Goal: Task Accomplishment & Management: Manage account settings

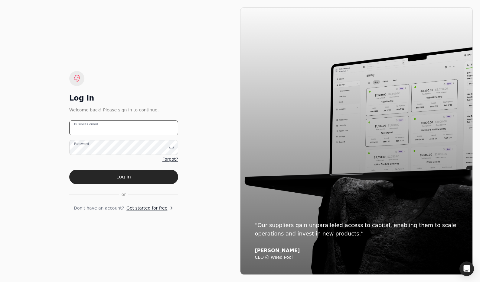
click at [121, 130] on email "Business email" at bounding box center [123, 128] width 109 height 15
type email "[EMAIL_ADDRESS][DOMAIN_NAME]"
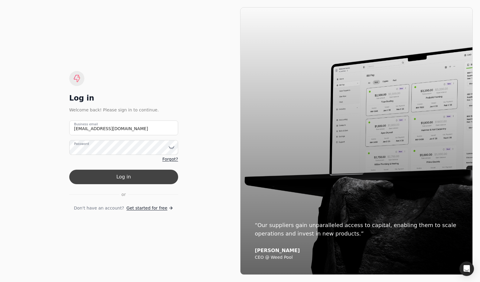
click at [158, 172] on button "Log in" at bounding box center [123, 177] width 109 height 15
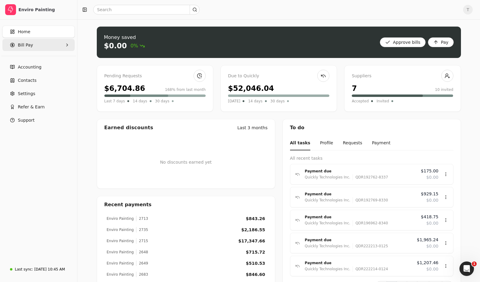
click at [41, 43] on Pay "Bill Pay" at bounding box center [38, 45] width 72 height 12
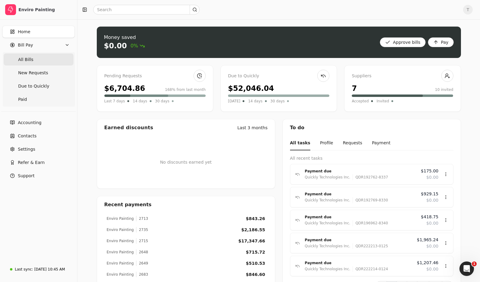
click at [32, 57] on Bills "All Bills" at bounding box center [39, 60] width 70 height 12
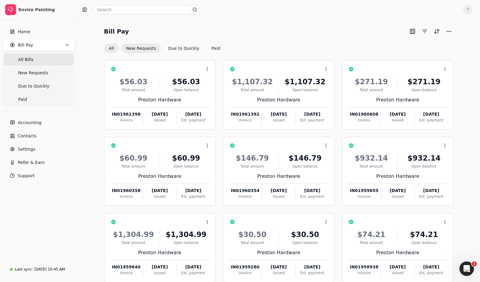
click at [145, 50] on button "New Requests" at bounding box center [141, 49] width 40 height 10
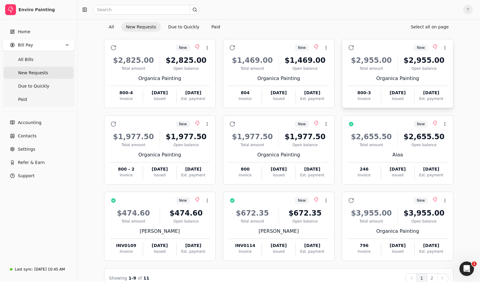
scroll to position [34, 0]
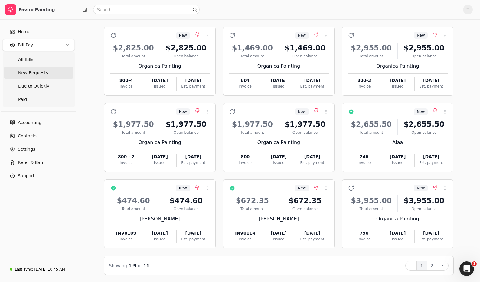
click at [432, 263] on button "2" at bounding box center [432, 266] width 11 height 10
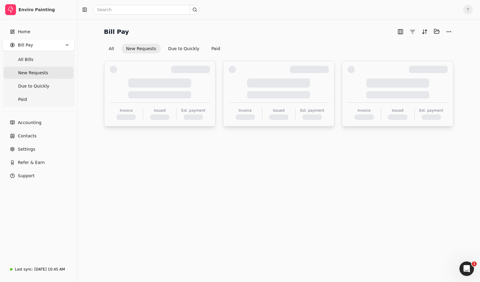
scroll to position [0, 0]
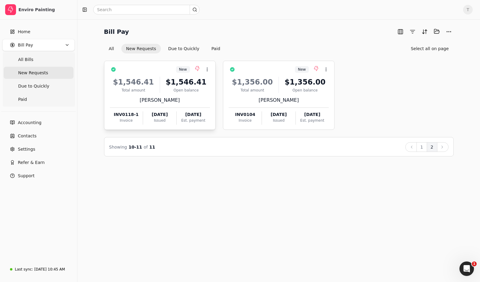
drag, startPoint x: 160, startPoint y: 84, endPoint x: 164, endPoint y: 84, distance: 3.9
click at [160, 84] on div "$1,546.41 Total amount $1,546.41 Open balance" at bounding box center [160, 85] width 100 height 16
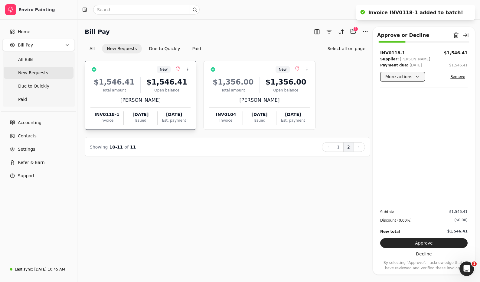
click at [415, 78] on button "More actions" at bounding box center [402, 77] width 45 height 10
click at [418, 76] on button "More actions" at bounding box center [402, 77] width 45 height 10
click at [456, 241] on button "Approve" at bounding box center [423, 244] width 87 height 10
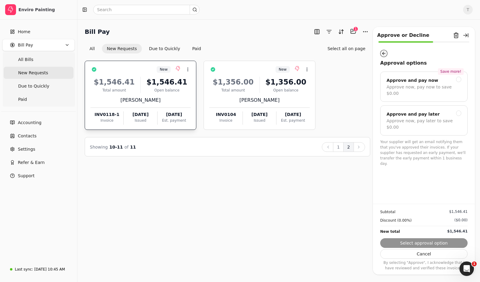
click at [383, 54] on button "button" at bounding box center [383, 53] width 7 height 7
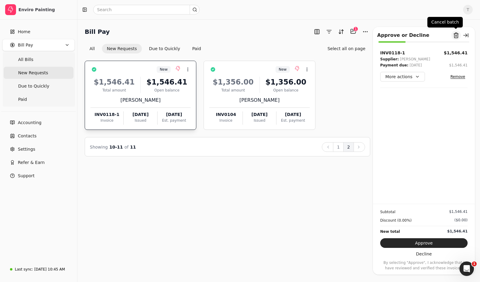
click at [456, 37] on button "Remove from batch" at bounding box center [456, 36] width 10 height 10
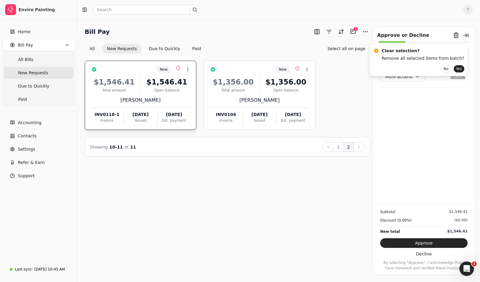
drag, startPoint x: 452, startPoint y: 69, endPoint x: 392, endPoint y: 87, distance: 62.2
click at [454, 69] on button "Yes" at bounding box center [459, 68] width 11 height 7
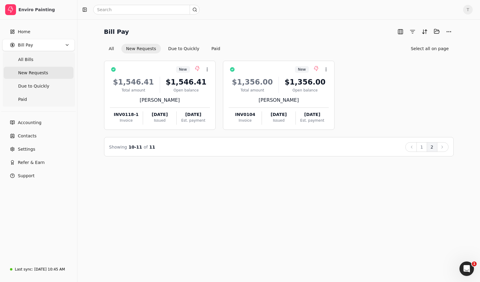
drag, startPoint x: 422, startPoint y: 147, endPoint x: 403, endPoint y: 158, distance: 22.2
click at [422, 147] on button "1" at bounding box center [421, 147] width 11 height 10
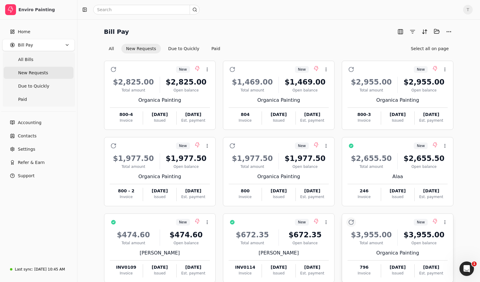
scroll to position [34, 0]
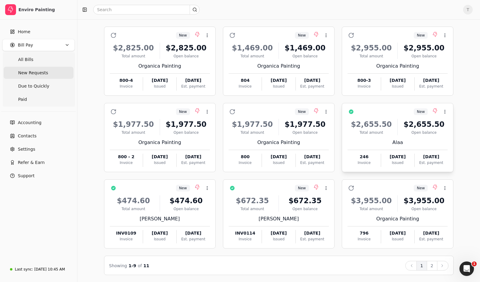
click at [394, 112] on div "New Context Menu Button" at bounding box center [402, 112] width 92 height 10
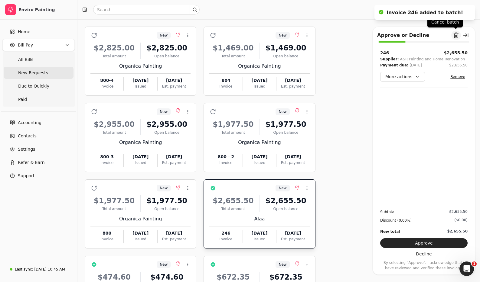
click at [454, 36] on button "Remove from batch" at bounding box center [456, 36] width 10 height 10
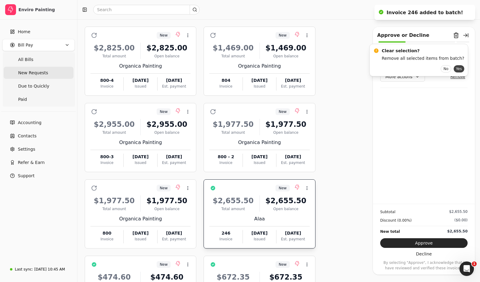
click at [454, 67] on button "Yes" at bounding box center [459, 68] width 11 height 7
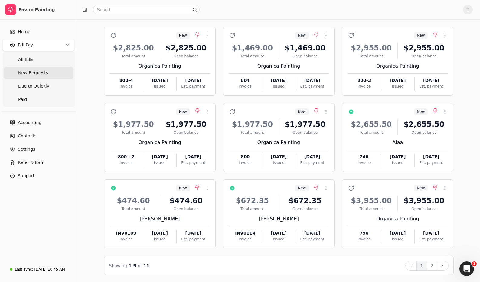
click at [434, 264] on button "2" at bounding box center [432, 266] width 11 height 10
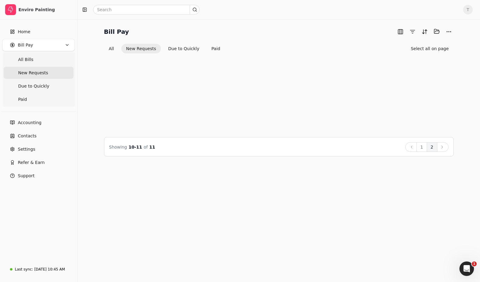
scroll to position [0, 0]
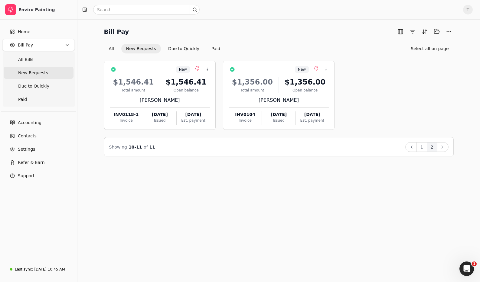
click at [135, 49] on button "New Requests" at bounding box center [141, 49] width 40 height 10
click at [139, 48] on button "New Requests" at bounding box center [141, 49] width 40 height 10
click at [420, 145] on button "1" at bounding box center [421, 147] width 11 height 10
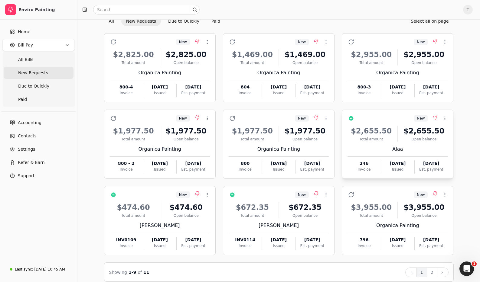
scroll to position [34, 0]
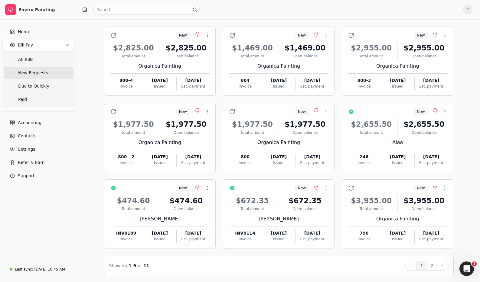
click at [433, 262] on button "2" at bounding box center [432, 266] width 11 height 10
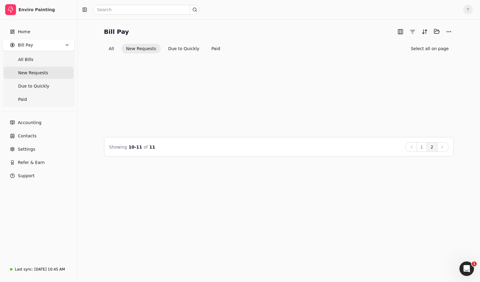
scroll to position [0, 0]
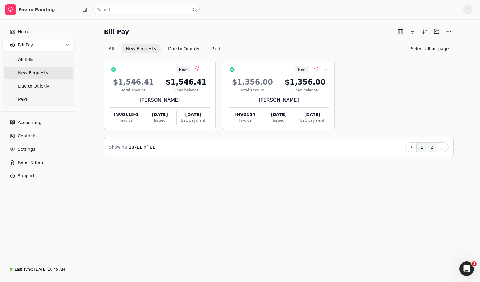
click at [422, 145] on button "1" at bounding box center [421, 147] width 11 height 10
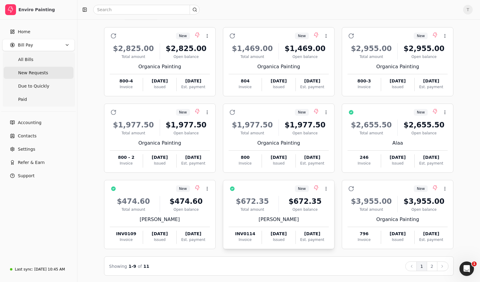
scroll to position [34, 0]
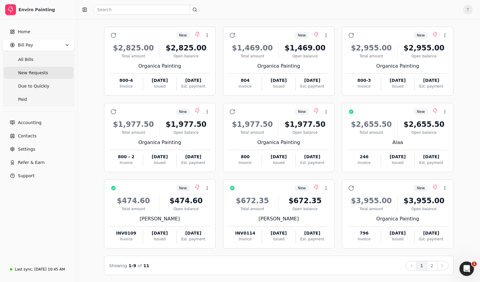
drag, startPoint x: 52, startPoint y: 72, endPoint x: 50, endPoint y: 77, distance: 5.5
click at [52, 72] on Requests "New Requests" at bounding box center [39, 73] width 70 height 12
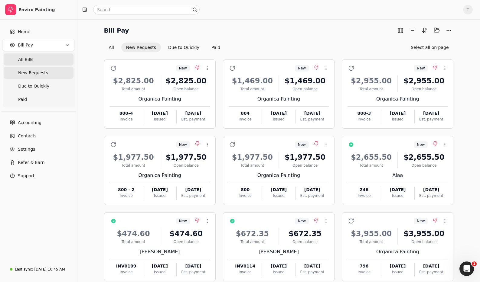
scroll to position [1, 0]
click at [36, 56] on Bills "All Bills" at bounding box center [39, 60] width 70 height 12
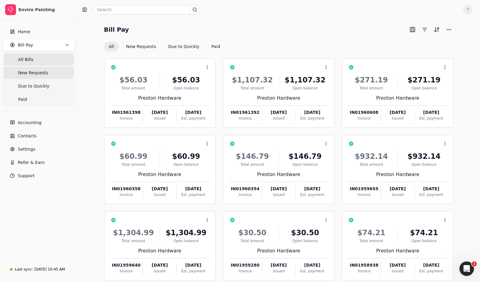
click at [37, 75] on span "New Requests" at bounding box center [33, 73] width 30 height 6
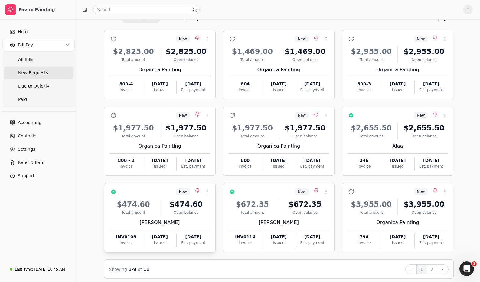
scroll to position [30, 0]
click at [431, 269] on button "2" at bounding box center [432, 270] width 11 height 10
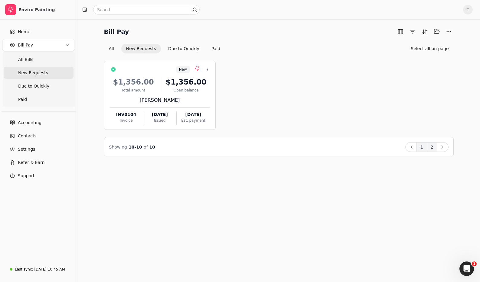
click at [424, 148] on button "1" at bounding box center [421, 147] width 11 height 10
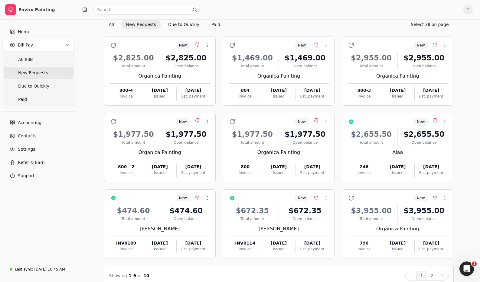
scroll to position [34, 0]
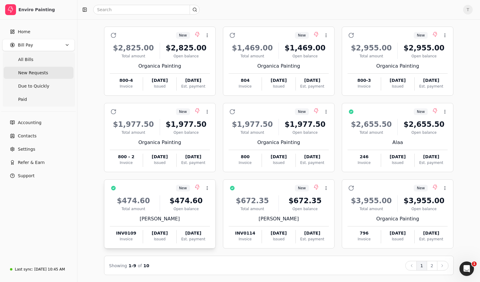
click at [147, 220] on div "[PERSON_NAME]" at bounding box center [160, 219] width 100 height 7
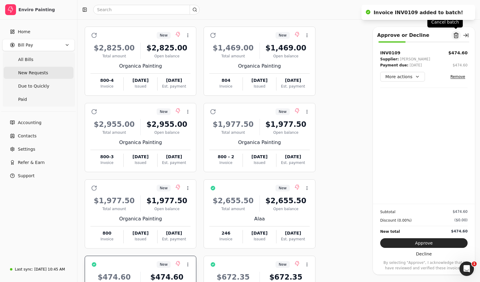
click at [457, 38] on button "Remove from batch" at bounding box center [456, 36] width 10 height 10
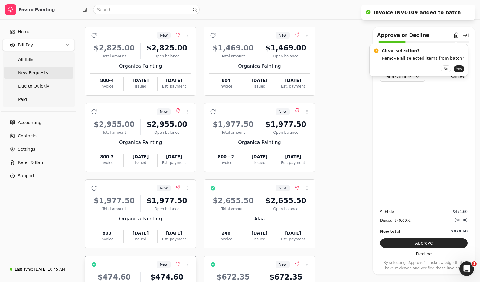
drag, startPoint x: 452, startPoint y: 70, endPoint x: 396, endPoint y: 94, distance: 61.6
click at [454, 70] on button "Yes" at bounding box center [459, 68] width 11 height 7
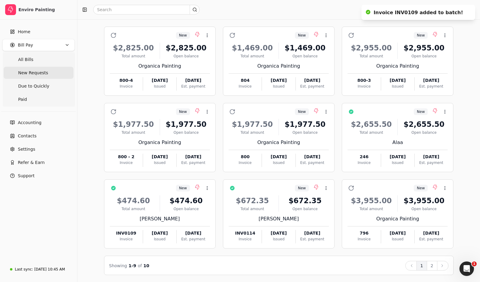
scroll to position [31, 0]
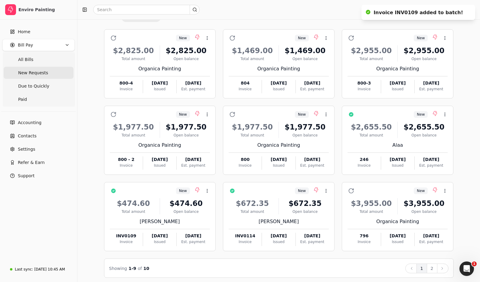
click at [433, 270] on button "2" at bounding box center [432, 269] width 11 height 10
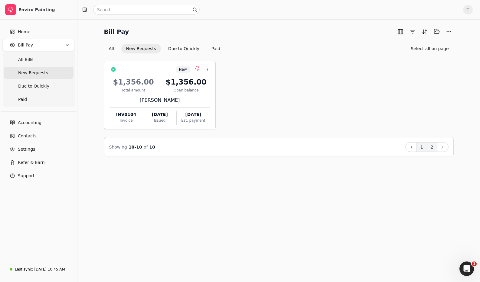
click at [424, 148] on button "1" at bounding box center [421, 147] width 11 height 10
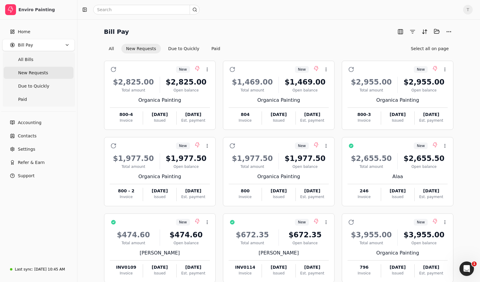
scroll to position [34, 0]
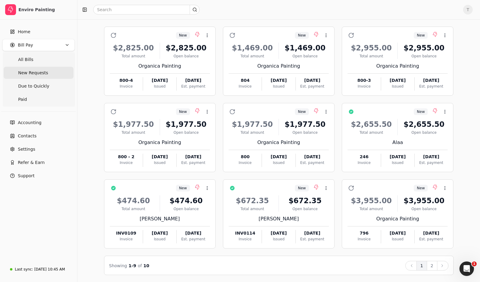
click at [432, 264] on button "2" at bounding box center [432, 266] width 11 height 10
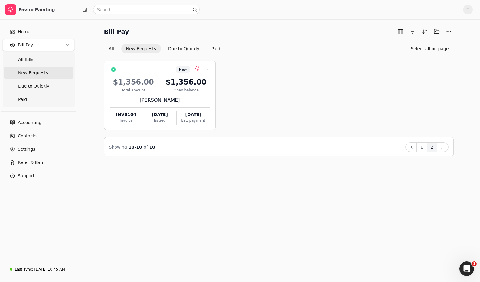
drag, startPoint x: 422, startPoint y: 148, endPoint x: 315, endPoint y: 131, distance: 108.1
click at [422, 148] on button "1" at bounding box center [421, 147] width 11 height 10
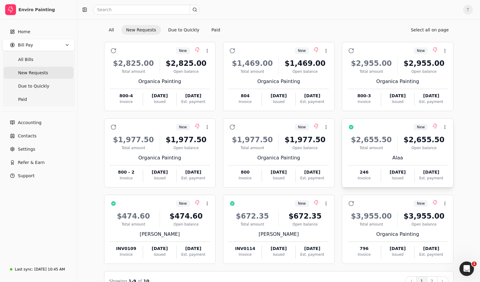
scroll to position [34, 0]
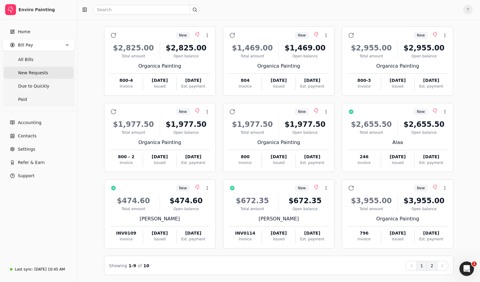
click at [430, 266] on button "2" at bounding box center [432, 266] width 11 height 10
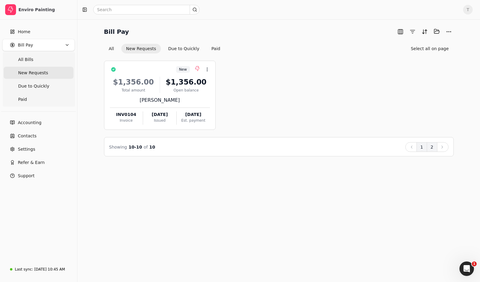
click at [420, 149] on button "1" at bounding box center [421, 147] width 11 height 10
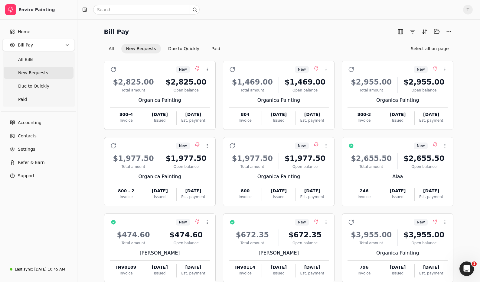
scroll to position [34, 0]
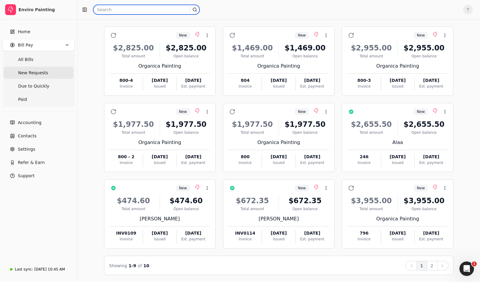
click at [147, 7] on input "text" at bounding box center [146, 10] width 106 height 10
type input "[PERSON_NAME]"
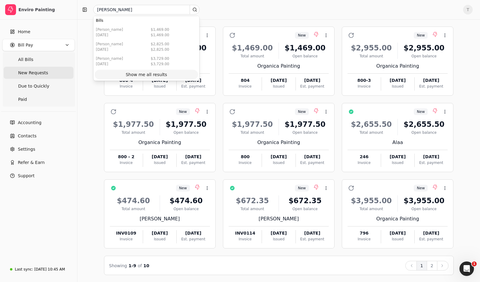
click at [145, 74] on div "Show me all results" at bounding box center [146, 75] width 41 height 6
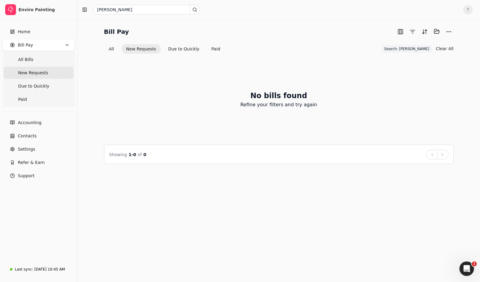
drag, startPoint x: 111, startPoint y: 48, endPoint x: 193, endPoint y: 68, distance: 84.0
click at [111, 48] on button "All" at bounding box center [111, 49] width 15 height 10
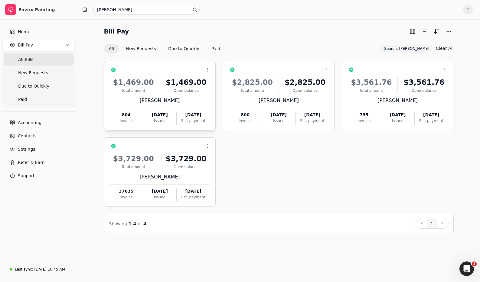
click at [159, 92] on div "$1,469.00 Total amount $1,469.00 Open balance" at bounding box center [160, 85] width 100 height 16
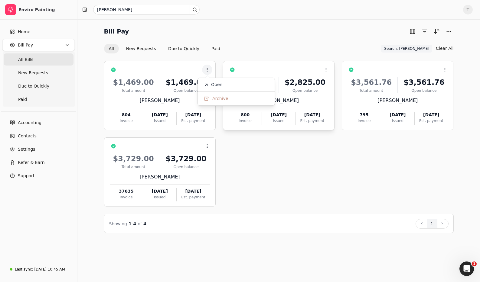
click at [232, 85] on li "Open" at bounding box center [236, 84] width 74 height 11
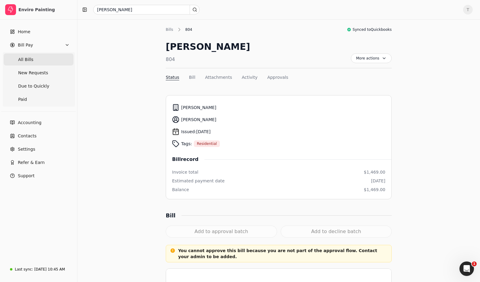
click at [38, 60] on Bills "All Bills" at bounding box center [39, 60] width 70 height 12
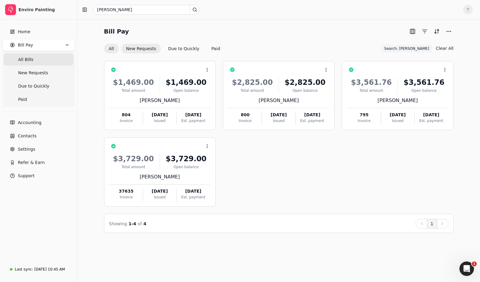
click at [137, 49] on button "New Requests" at bounding box center [141, 49] width 40 height 10
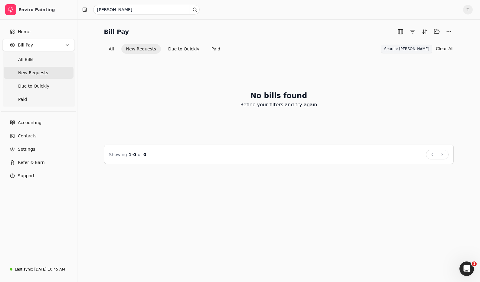
click at [425, 49] on span "Search: [PERSON_NAME]" at bounding box center [406, 48] width 45 height 5
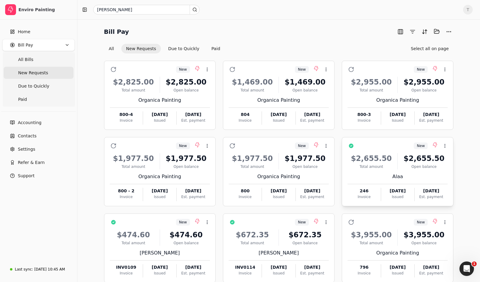
scroll to position [34, 0]
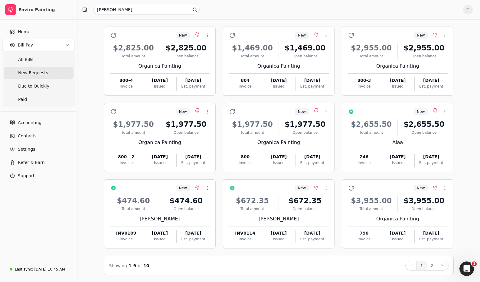
click at [430, 269] on button "2" at bounding box center [432, 266] width 11 height 10
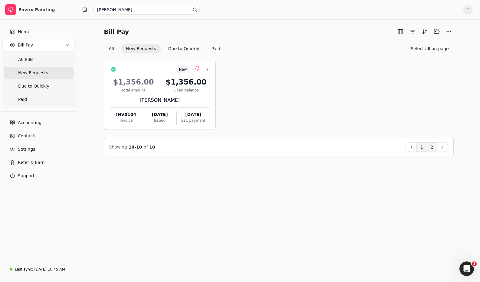
click at [419, 146] on button "1" at bounding box center [421, 147] width 11 height 10
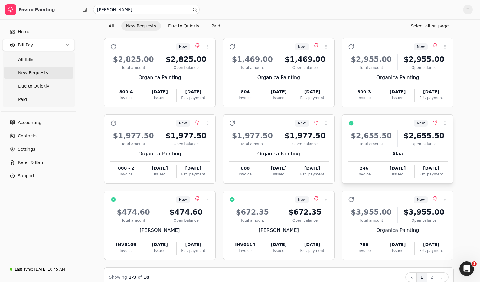
scroll to position [34, 0]
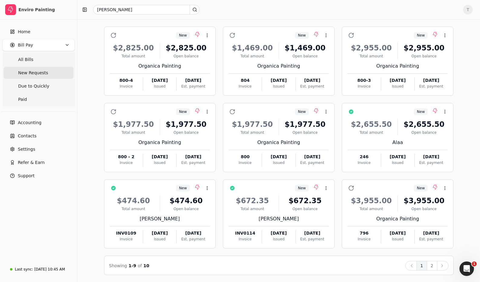
click at [38, 71] on span "New Requests" at bounding box center [33, 73] width 30 height 6
click at [434, 265] on button "2" at bounding box center [432, 266] width 11 height 10
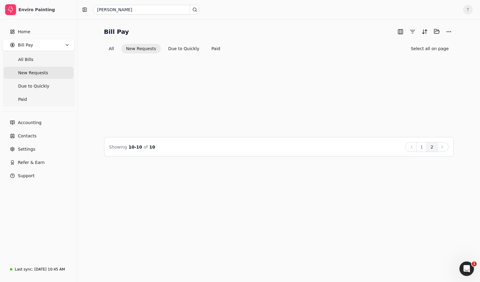
scroll to position [0, 0]
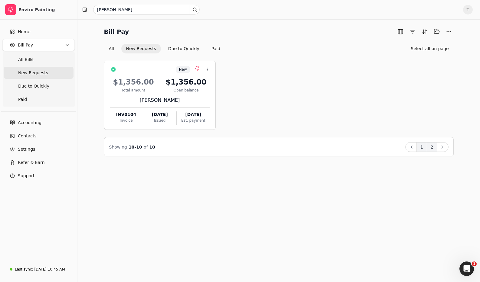
click at [422, 148] on button "1" at bounding box center [421, 147] width 11 height 10
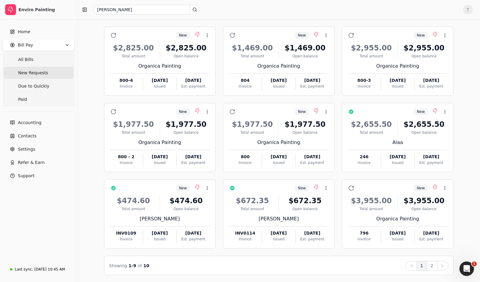
scroll to position [33, 0]
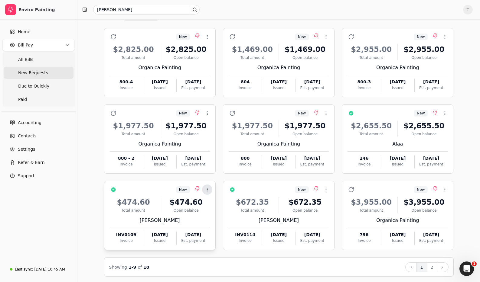
click at [206, 190] on icon at bounding box center [207, 189] width 5 height 5
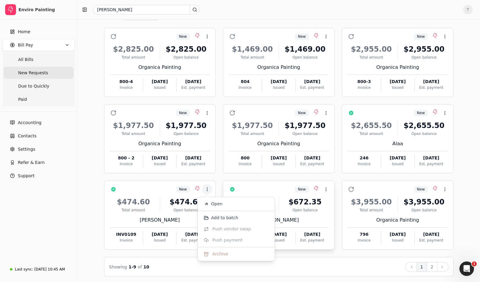
drag, startPoint x: 224, startPoint y: 205, endPoint x: 278, endPoint y: 203, distance: 53.6
click at [224, 205] on li "Open" at bounding box center [236, 204] width 74 height 11
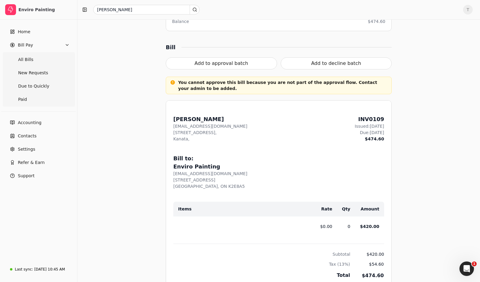
scroll to position [93, 0]
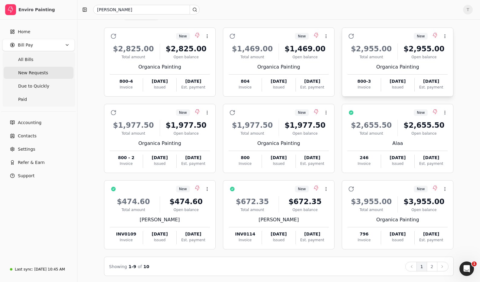
scroll to position [34, 0]
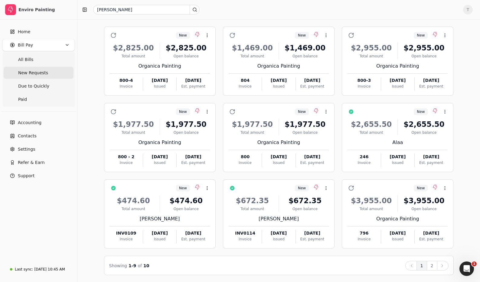
click at [47, 74] on Requests "New Requests" at bounding box center [39, 73] width 70 height 12
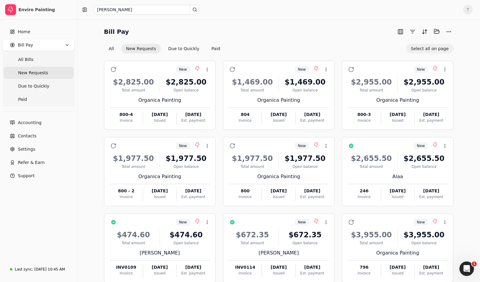
click at [443, 50] on button "Select all on page" at bounding box center [429, 49] width 47 height 10
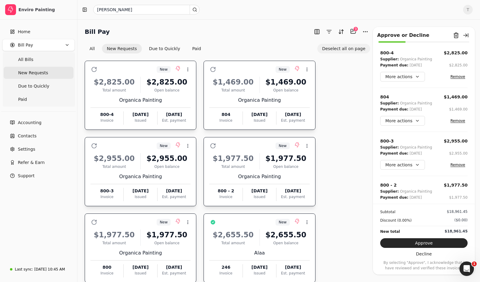
scroll to position [1, 0]
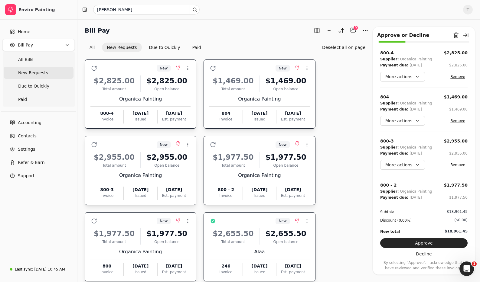
click at [348, 46] on button "Deselect all on page" at bounding box center [343, 48] width 53 height 10
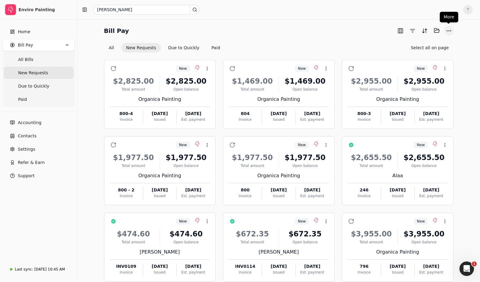
scroll to position [1, 0]
click at [409, 30] on button "button" at bounding box center [413, 31] width 10 height 10
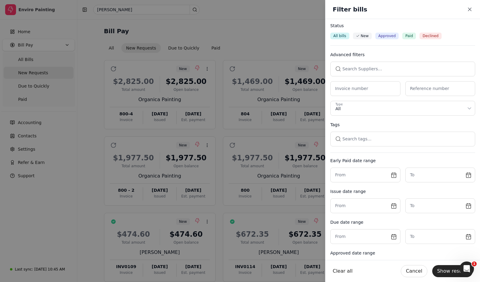
click at [387, 36] on span "Approved" at bounding box center [387, 35] width 18 height 5
click at [454, 268] on button "Show results" at bounding box center [452, 271] width 41 height 12
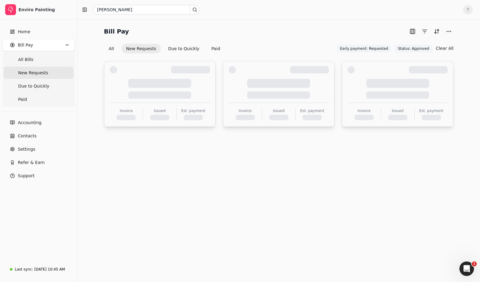
scroll to position [0, 0]
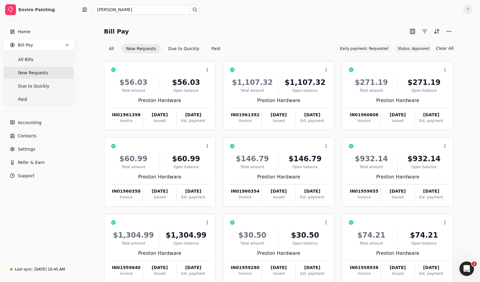
click at [139, 46] on button "New Requests" at bounding box center [141, 49] width 40 height 10
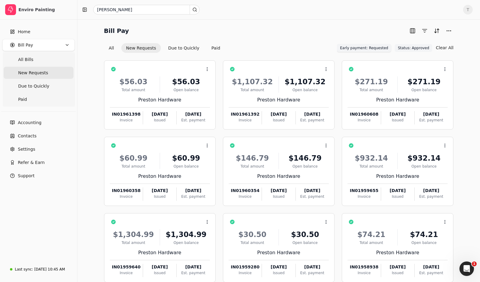
click at [382, 48] on span "Early payment: Requested" at bounding box center [364, 47] width 48 height 5
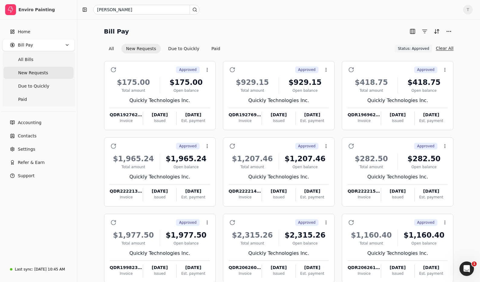
click at [447, 48] on button "Clear All" at bounding box center [445, 49] width 18 height 10
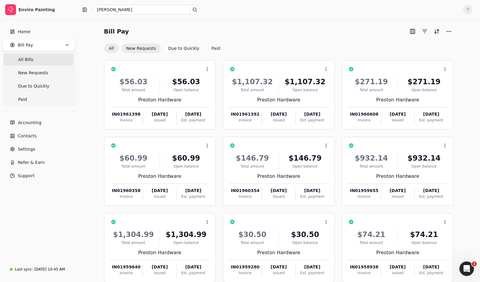
click at [142, 49] on button "New Requests" at bounding box center [141, 49] width 40 height 10
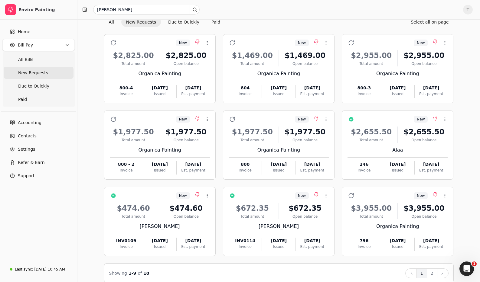
scroll to position [31, 0]
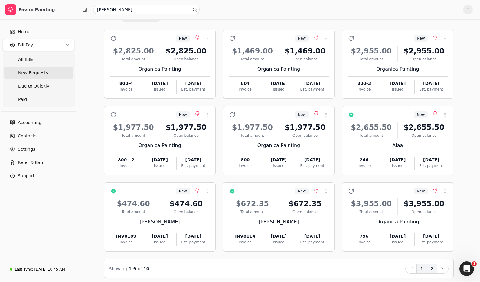
click at [431, 271] on button "2" at bounding box center [432, 269] width 11 height 10
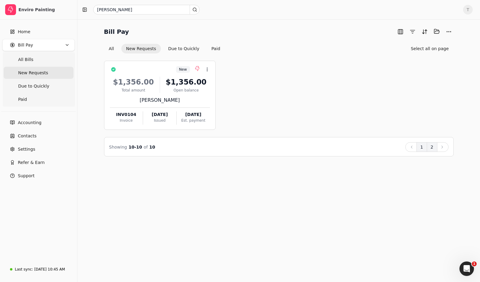
click at [422, 148] on button "1" at bounding box center [421, 147] width 11 height 10
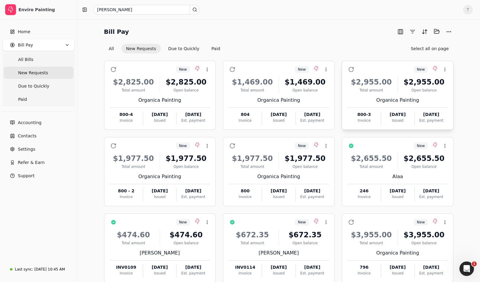
scroll to position [34, 0]
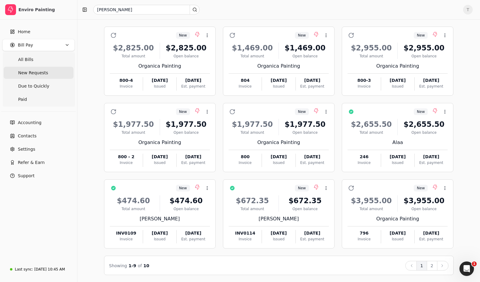
click at [432, 265] on button "2" at bounding box center [432, 266] width 11 height 10
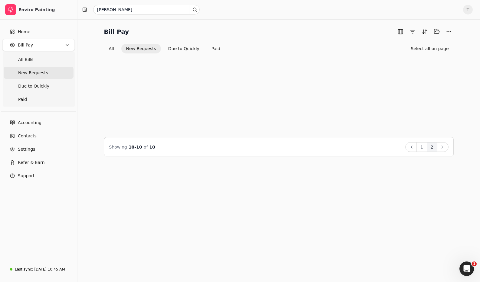
scroll to position [0, 0]
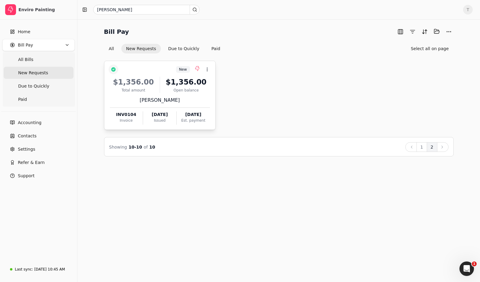
click at [114, 69] on button "button" at bounding box center [114, 70] width 10 height 10
drag, startPoint x: 424, startPoint y: 148, endPoint x: 397, endPoint y: 130, distance: 32.4
click at [424, 148] on button "1" at bounding box center [421, 147] width 11 height 10
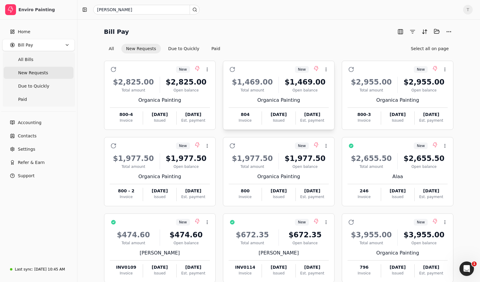
scroll to position [34, 0]
